Goal: Task Accomplishment & Management: Manage account settings

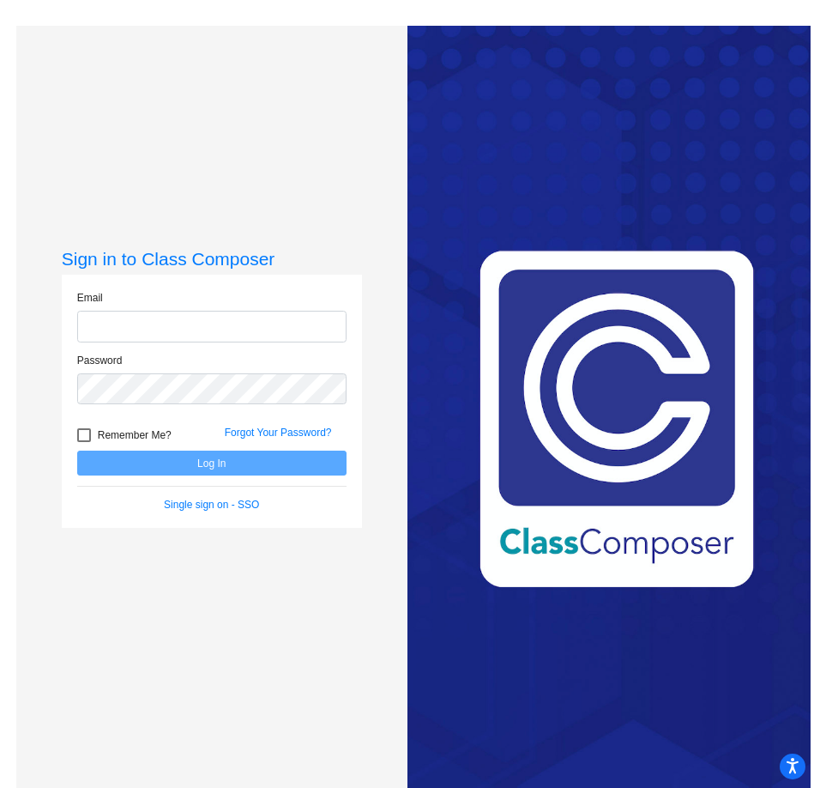
type input "[EMAIL_ADDRESS][DOMAIN_NAME]"
click at [190, 468] on button "Log In" at bounding box center [211, 462] width 269 height 25
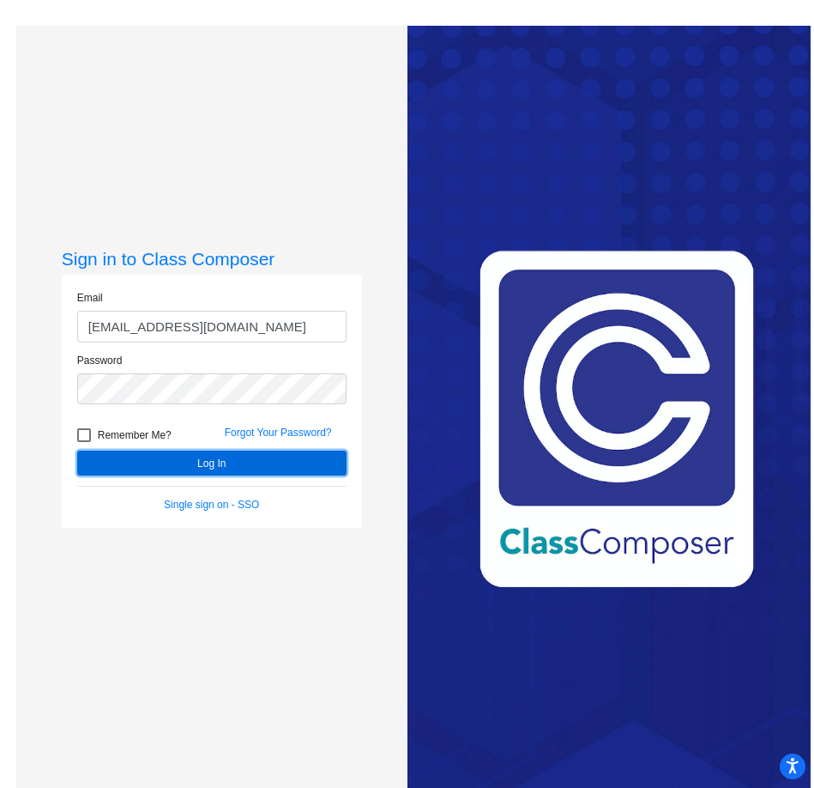
click at [225, 468] on button "Log In" at bounding box center [211, 462] width 269 height 25
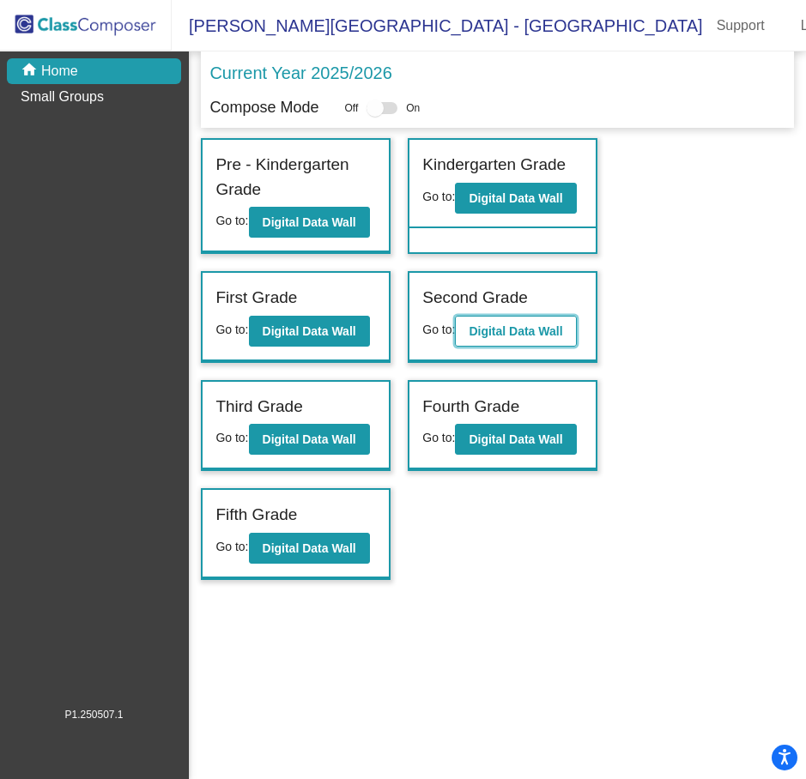
click at [513, 328] on b "Digital Data Wall" at bounding box center [515, 331] width 94 height 14
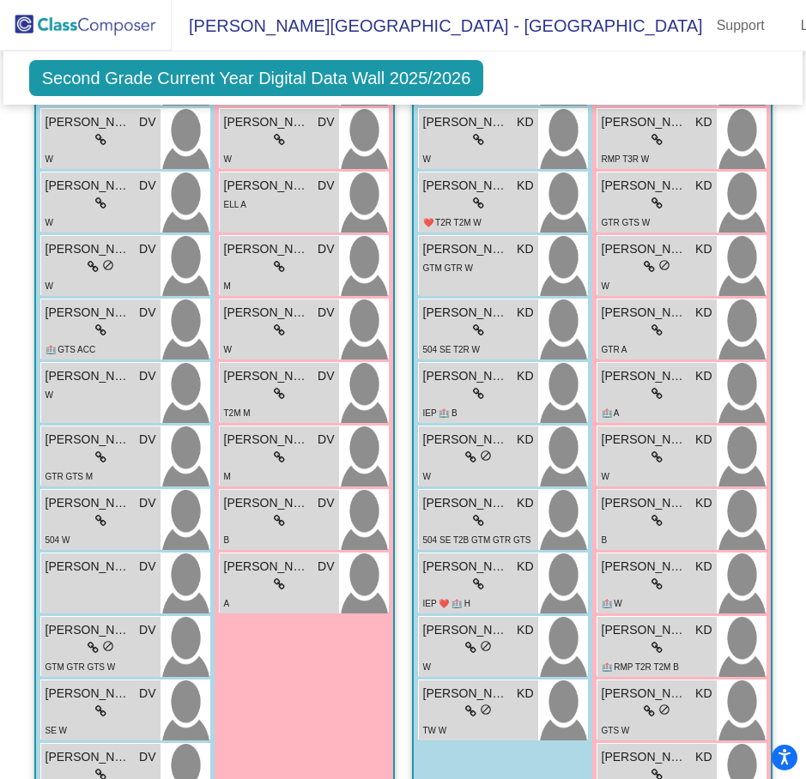
scroll to position [662, 0]
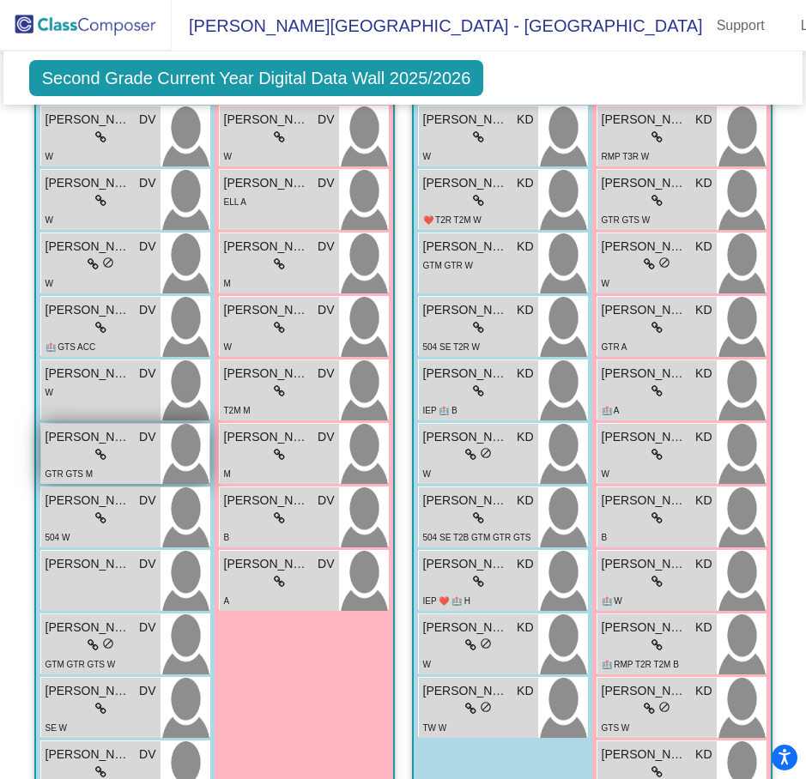
click at [131, 439] on span "[PERSON_NAME]" at bounding box center [88, 437] width 86 height 18
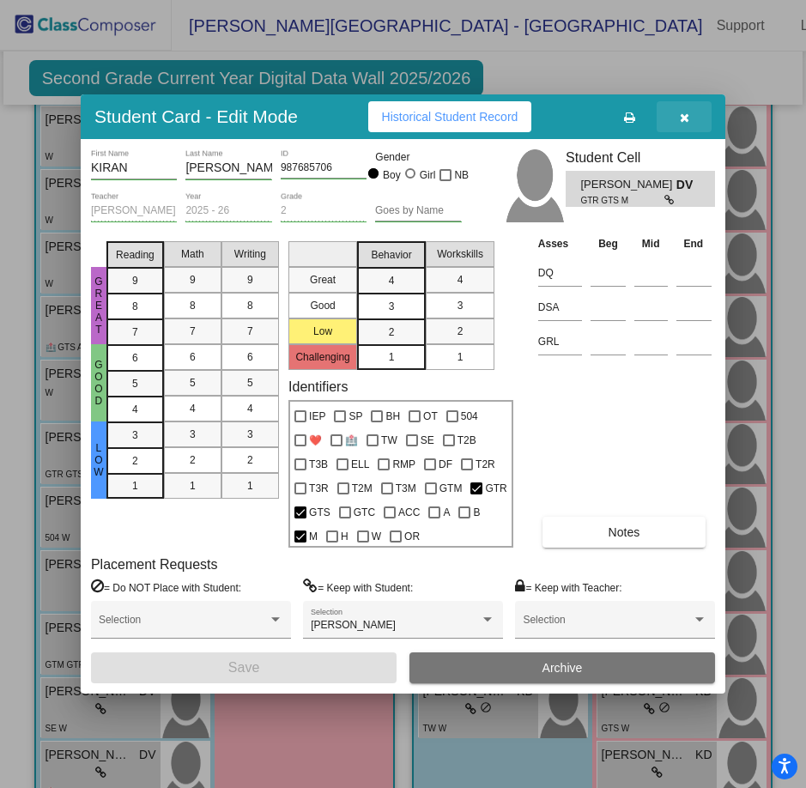
click at [681, 119] on icon "button" at bounding box center [683, 118] width 9 height 12
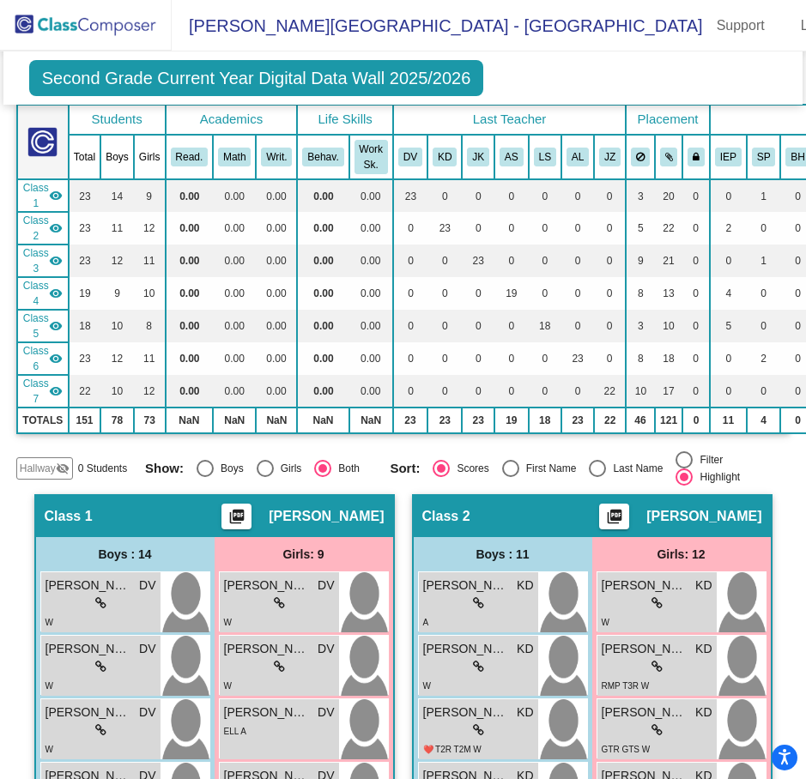
scroll to position [0, 0]
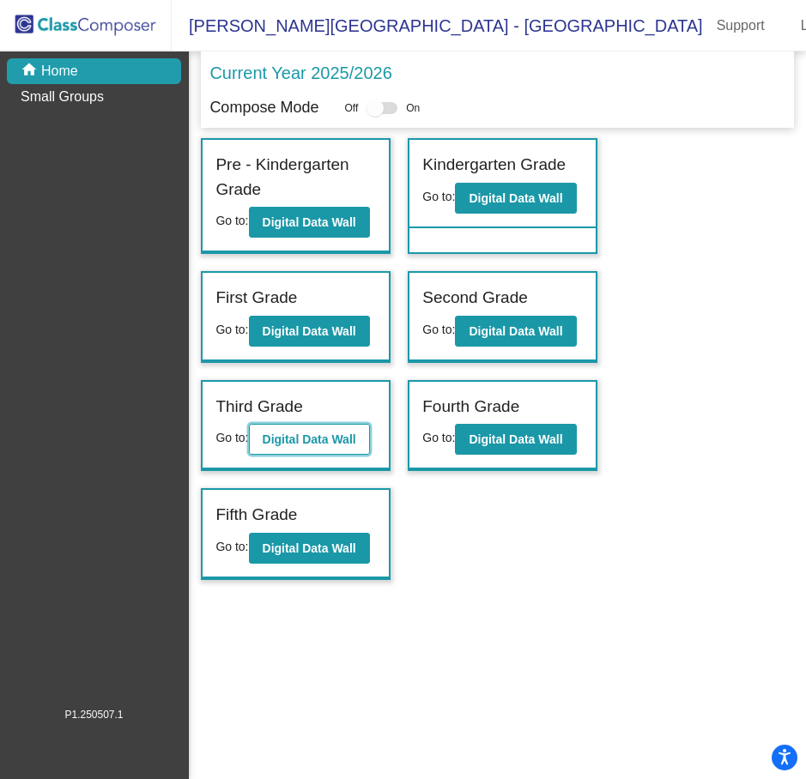
click at [312, 448] on button "Digital Data Wall" at bounding box center [309, 439] width 121 height 31
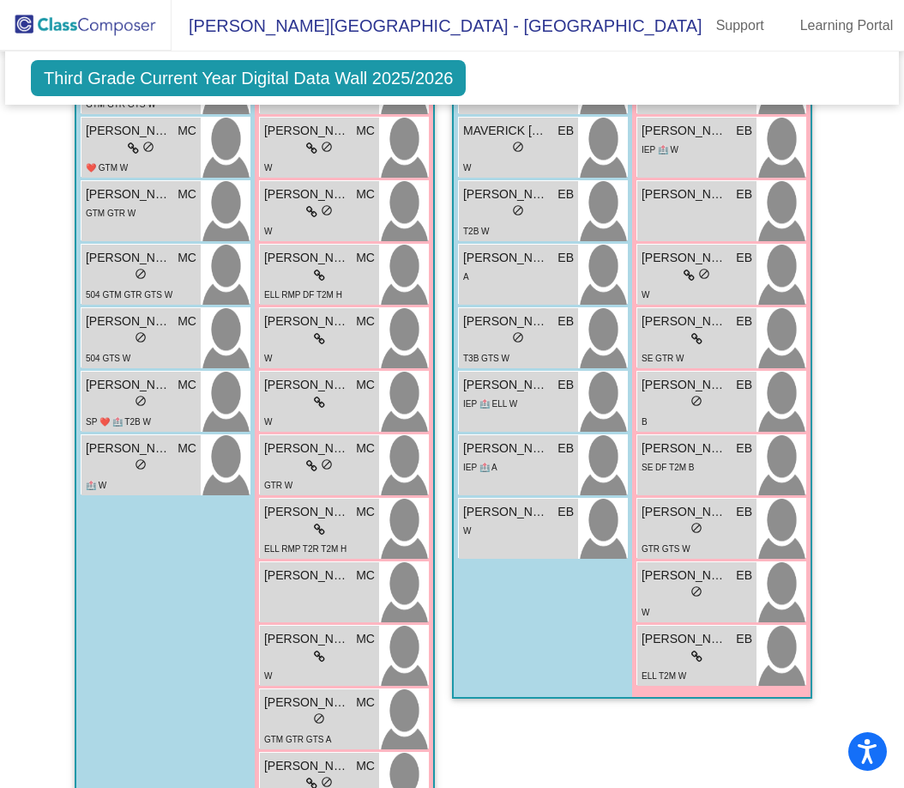
scroll to position [1659, 0]
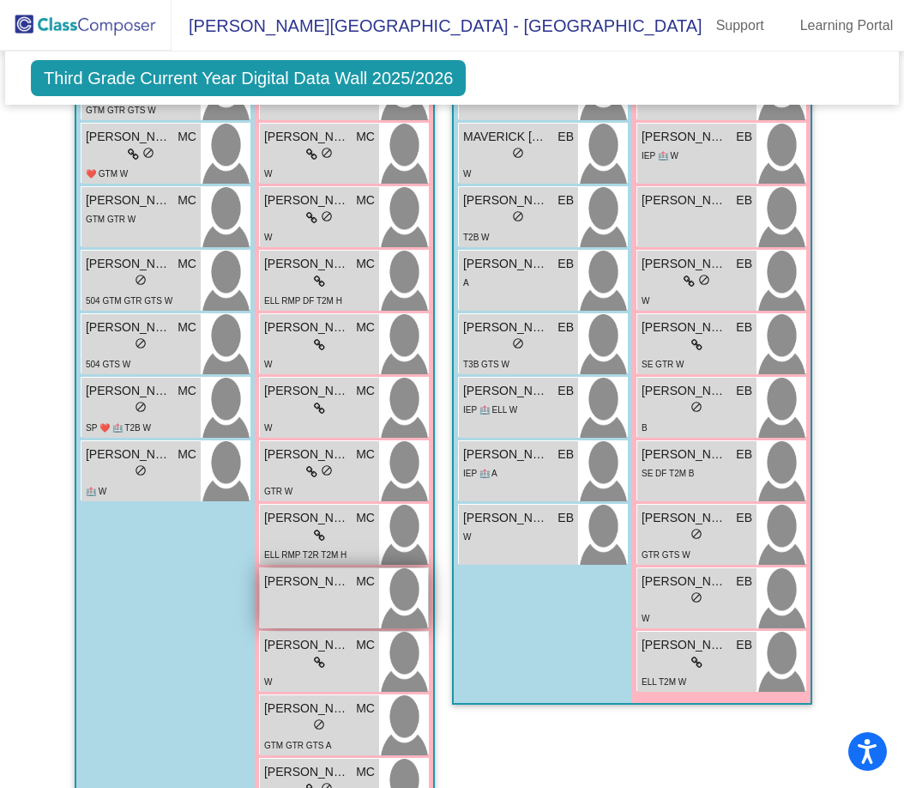
click at [288, 601] on div "[PERSON_NAME] MC lock do_not_disturb_alt" at bounding box center [319, 598] width 119 height 60
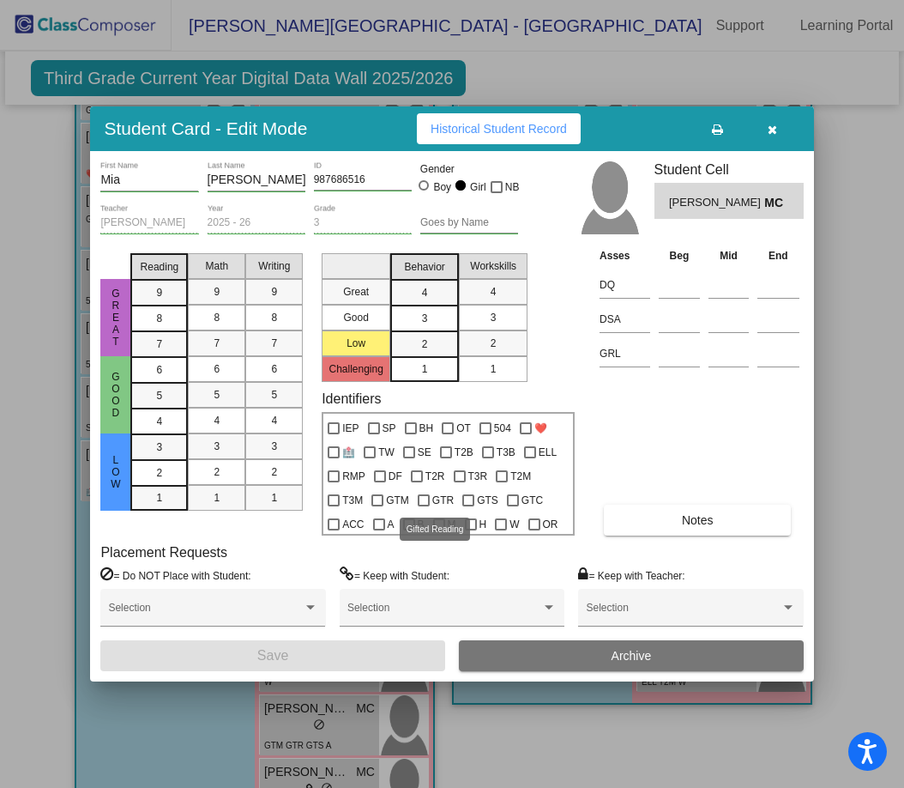
click at [427, 502] on div at bounding box center [424, 500] width 12 height 12
click at [424, 506] on input "GTR" at bounding box center [423, 506] width 1 height 1
checkbox input "true"
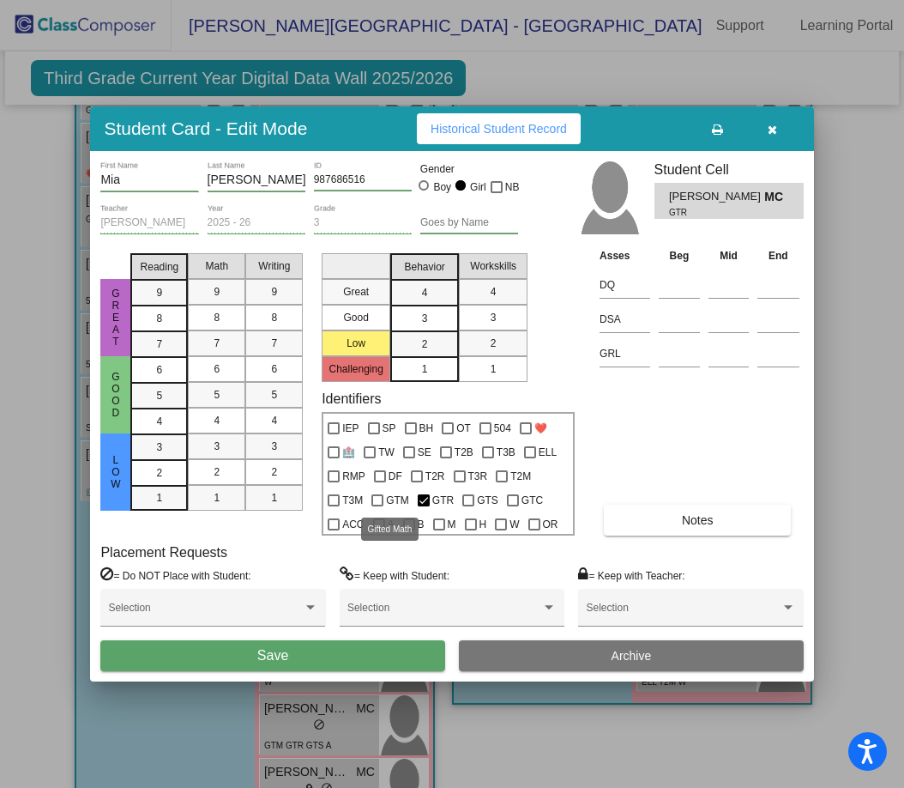
click at [382, 503] on div at bounding box center [377, 500] width 12 height 12
click at [377, 506] on input "GTM" at bounding box center [377, 506] width 1 height 1
checkbox input "true"
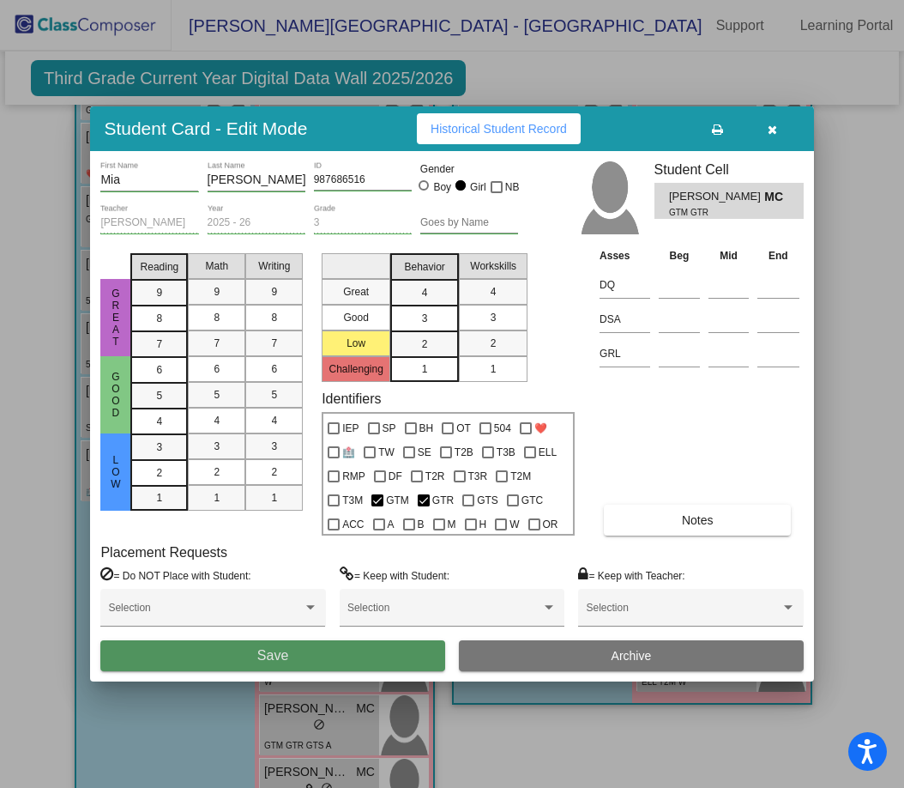
click at [327, 655] on button "Save" at bounding box center [272, 655] width 344 height 31
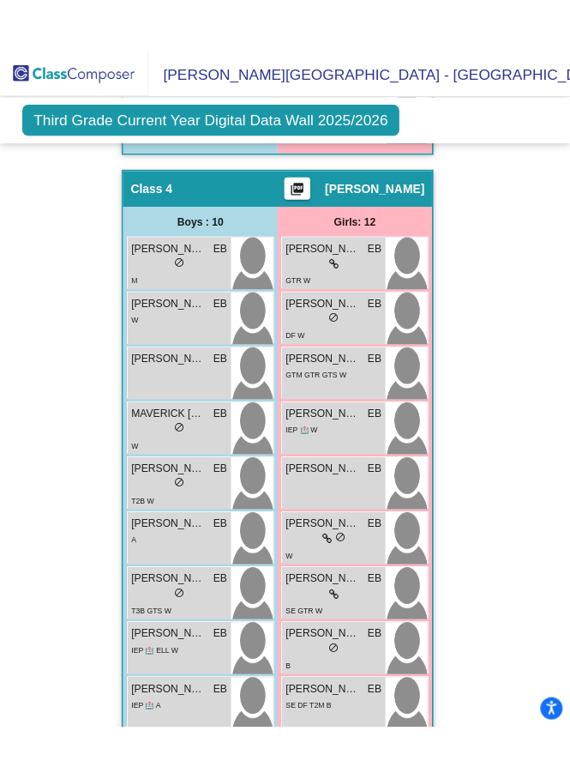
scroll to position [5791, 0]
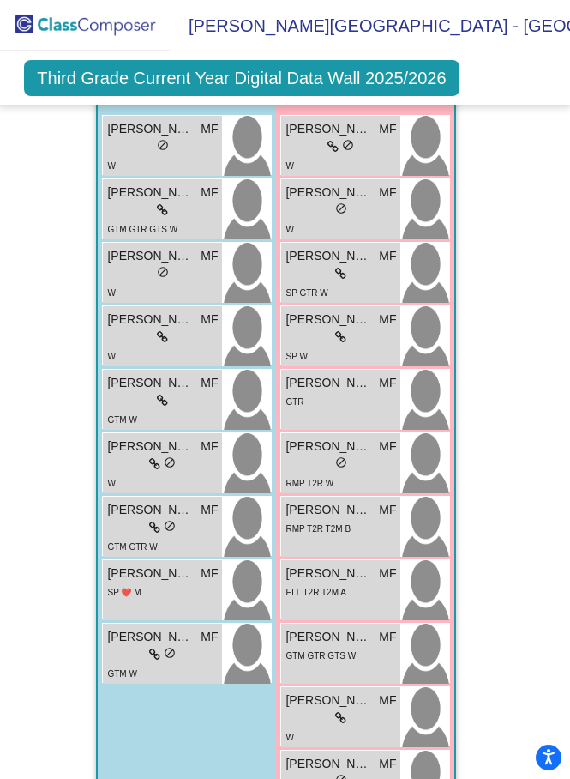
click at [88, 28] on img at bounding box center [86, 25] width 172 height 51
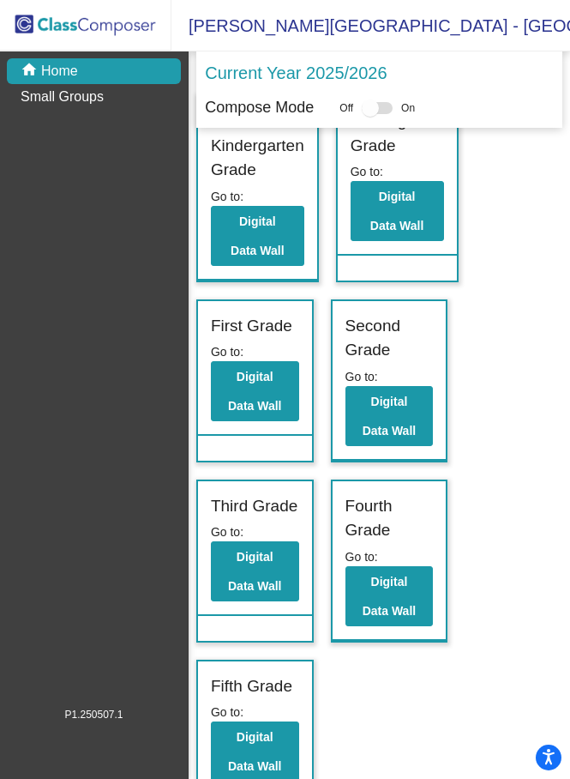
scroll to position [54, 0]
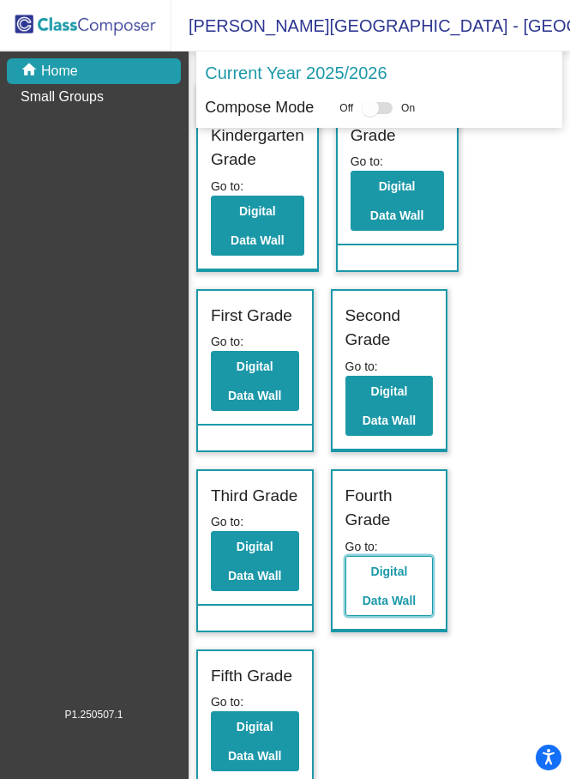
click at [378, 583] on button "Digital Data Wall" at bounding box center [390, 586] width 88 height 60
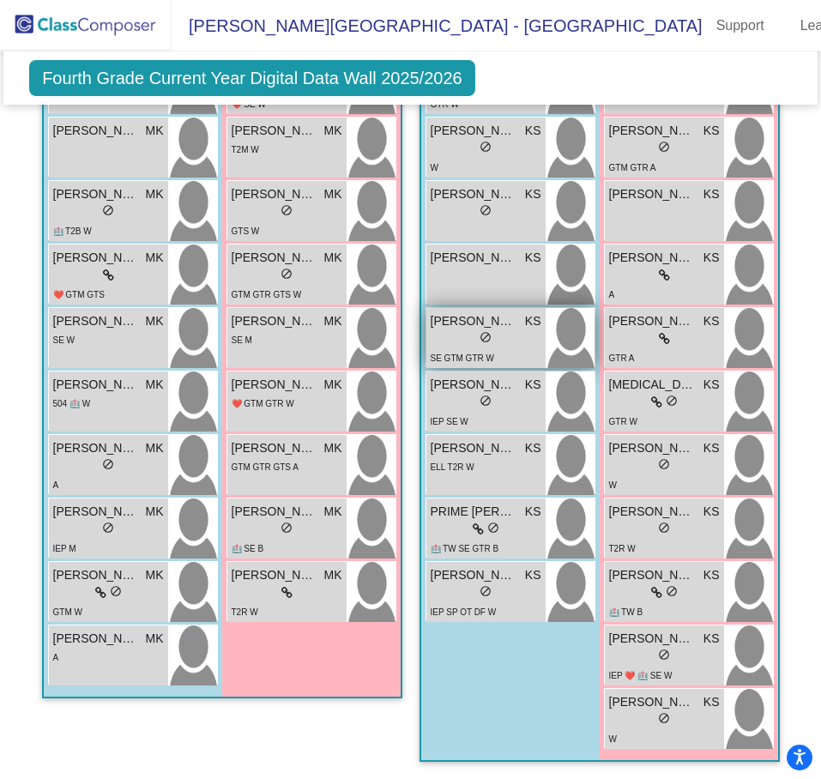
scroll to position [3093, 0]
click at [112, 31] on img at bounding box center [86, 25] width 172 height 51
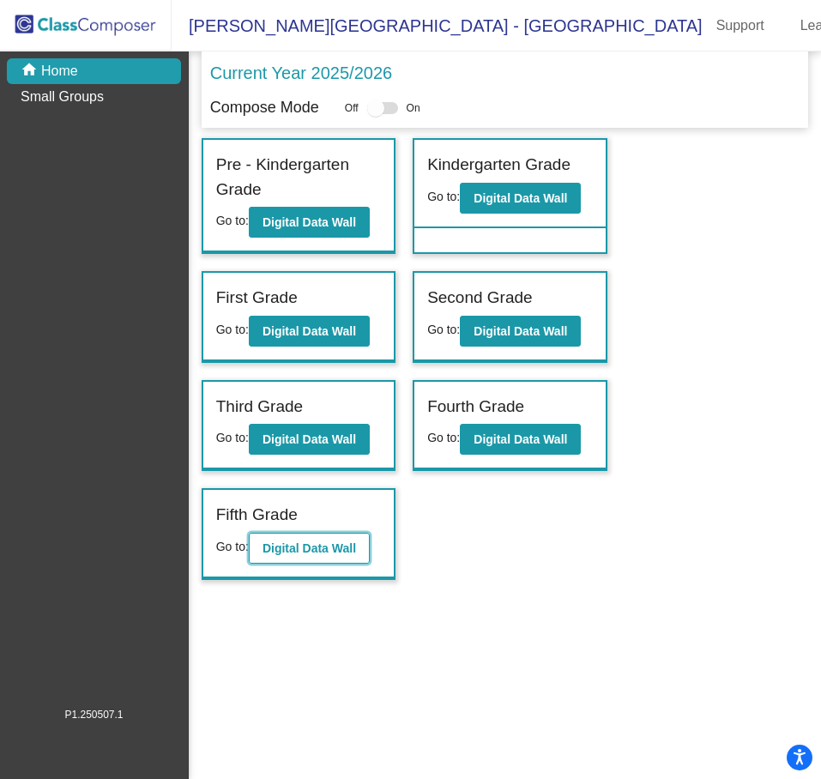
click at [315, 547] on b "Digital Data Wall" at bounding box center [310, 548] width 94 height 14
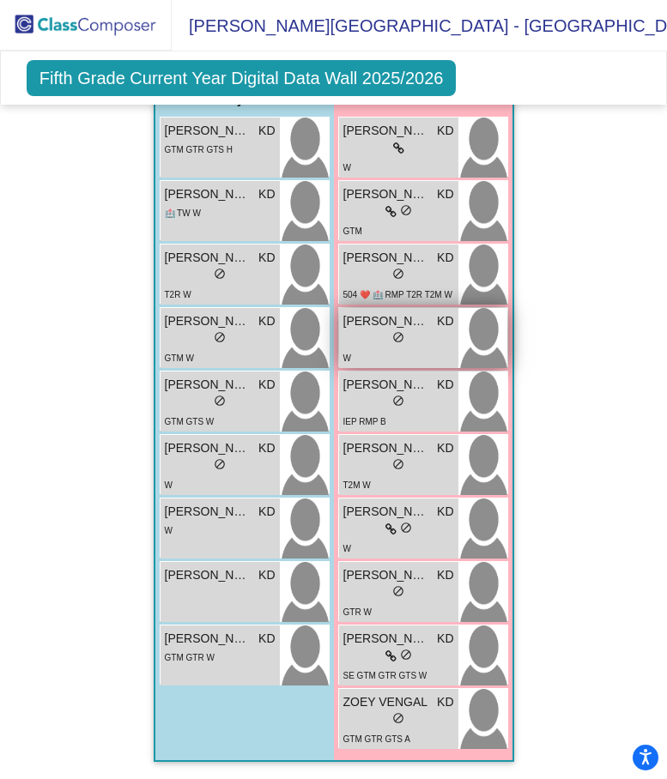
scroll to position [7, 0]
